Goal: Transaction & Acquisition: Purchase product/service

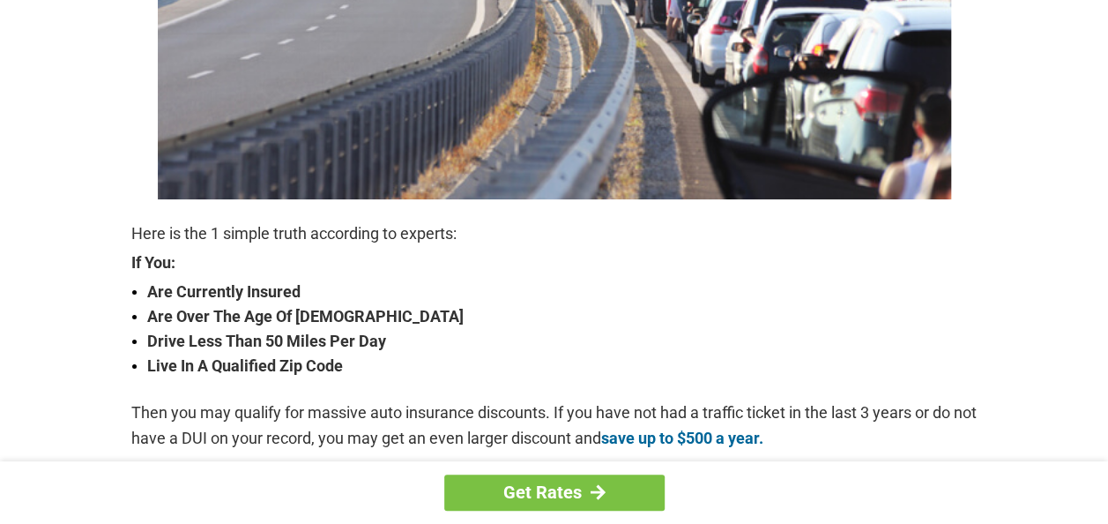
scroll to position [441, 0]
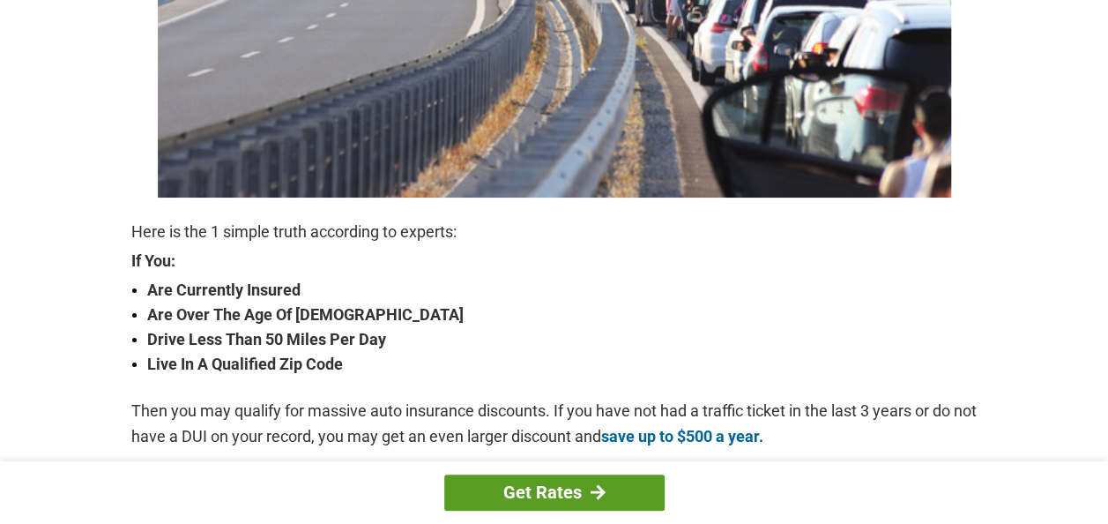
click at [605, 493] on link "Get Rates" at bounding box center [554, 492] width 220 height 36
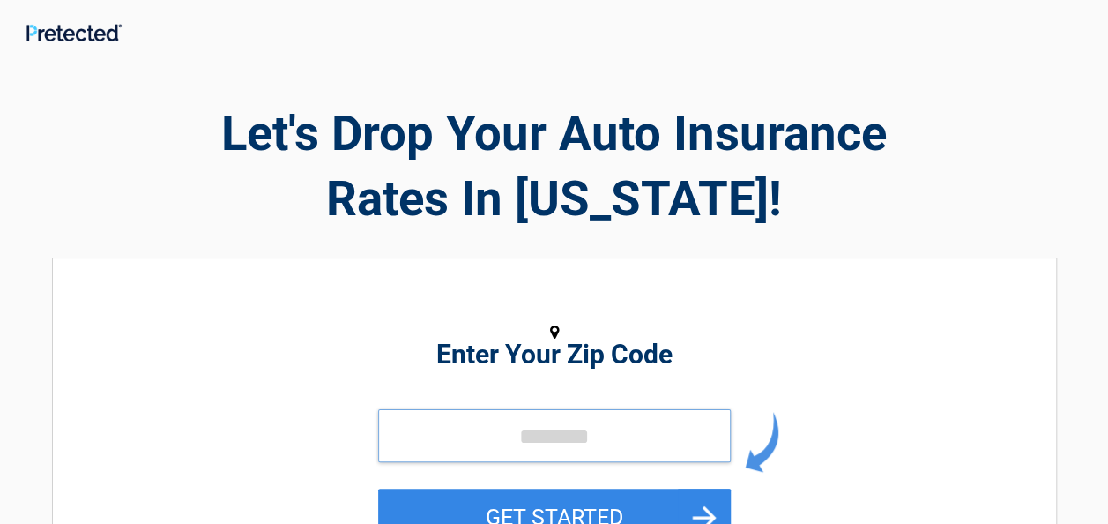
click at [516, 414] on input "tel" at bounding box center [554, 435] width 353 height 53
type input "*****"
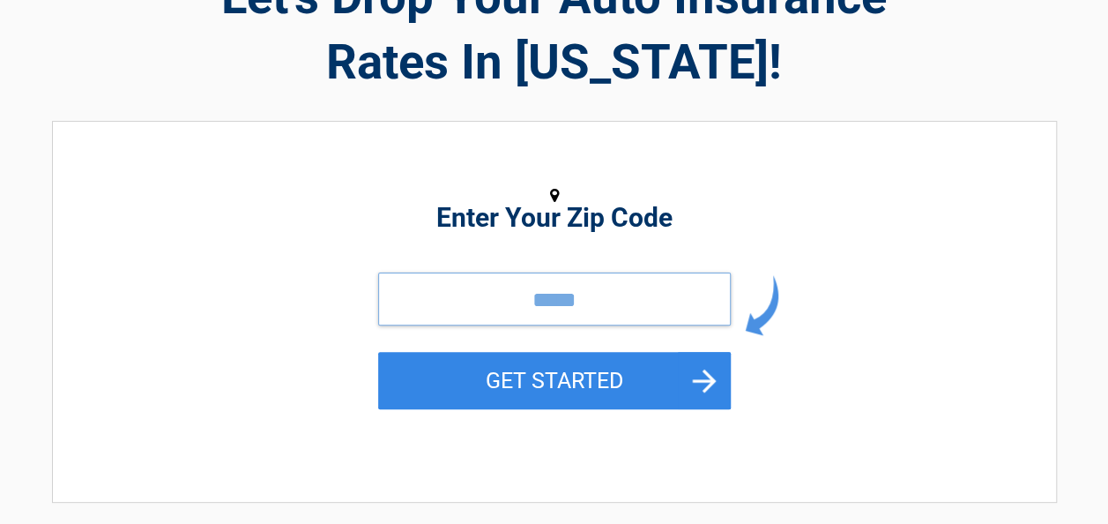
scroll to position [176, 0]
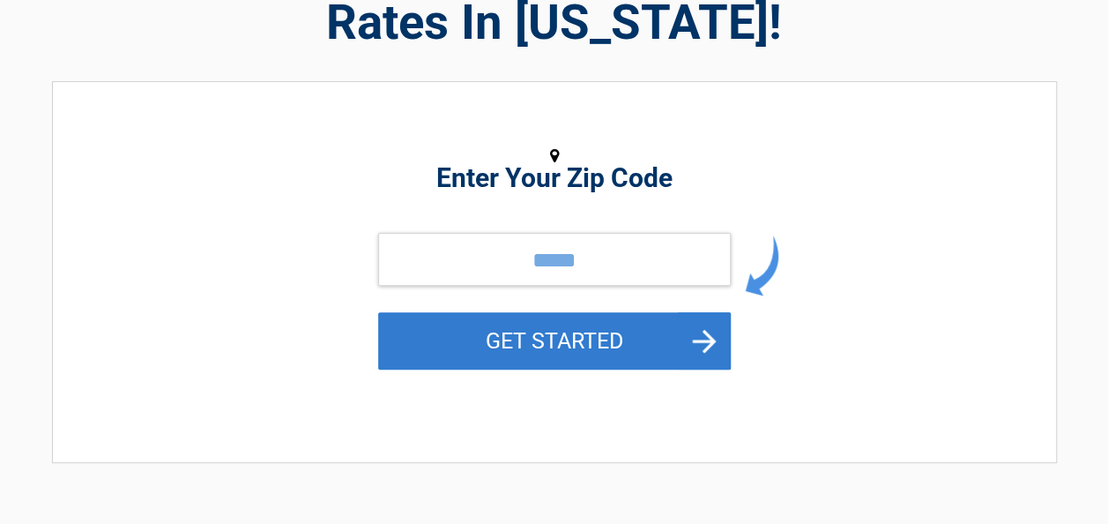
click at [557, 346] on button "GET STARTED" at bounding box center [554, 340] width 353 height 57
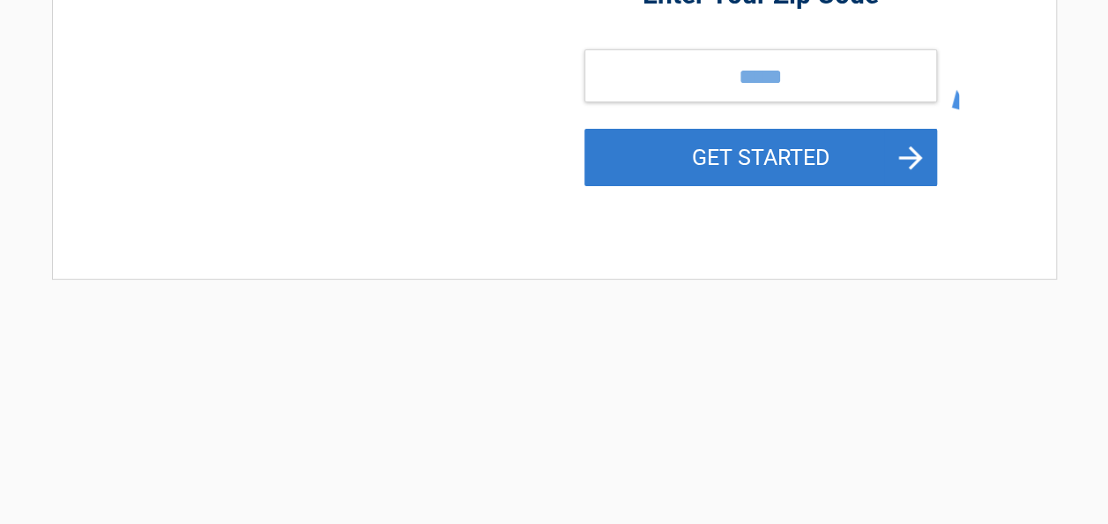
scroll to position [0, 0]
